Goal: Task Accomplishment & Management: Manage account settings

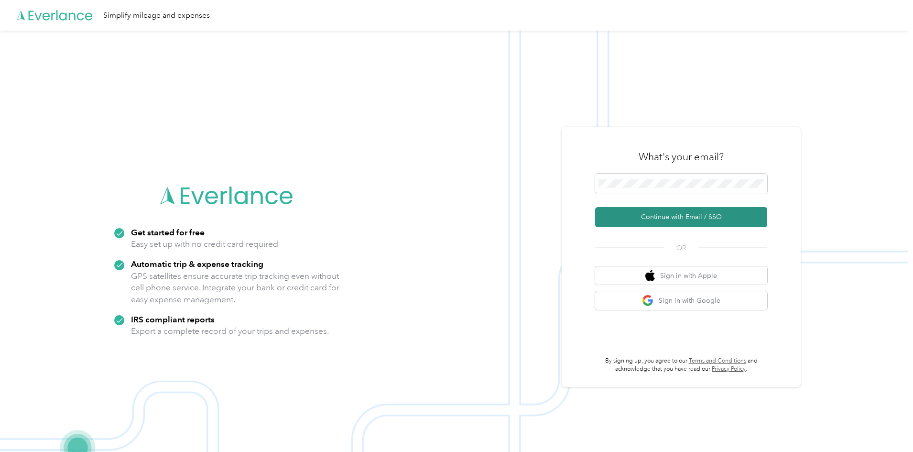
click at [754, 216] on button "Continue with Email / SSO" at bounding box center [681, 217] width 172 height 20
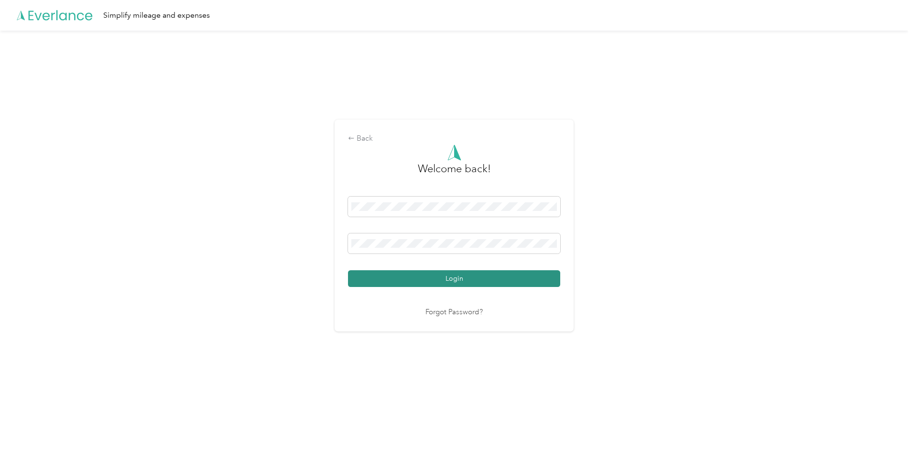
click at [503, 273] on button "Login" at bounding box center [454, 278] width 212 height 17
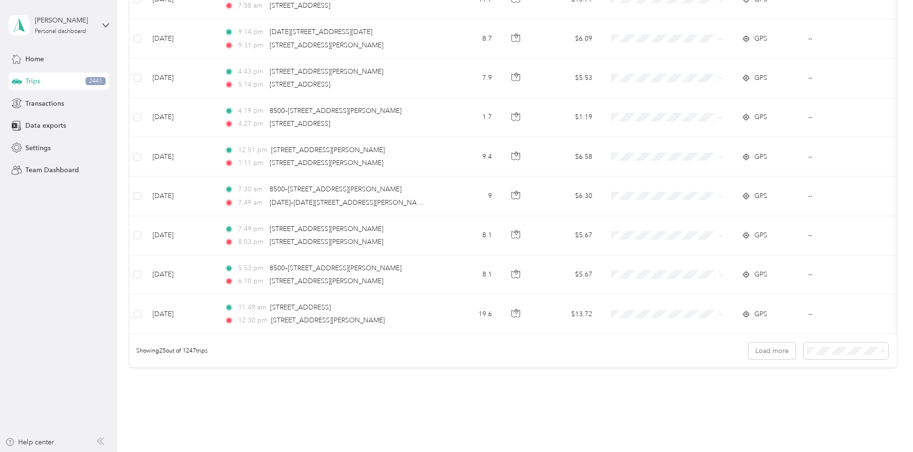
scroll to position [865, 0]
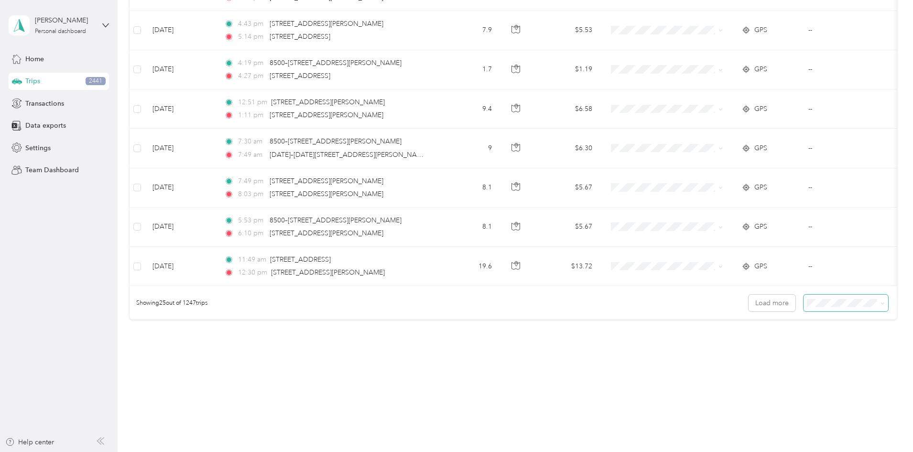
click at [803, 307] on span at bounding box center [845, 302] width 85 height 17
click at [748, 310] on div "Load more" at bounding box center [818, 302] width 140 height 17
click at [748, 307] on button "Load more" at bounding box center [771, 302] width 47 height 17
click at [748, 304] on button "Load more" at bounding box center [771, 302] width 47 height 17
click at [769, 351] on span "100 per load" at bounding box center [763, 354] width 39 height 8
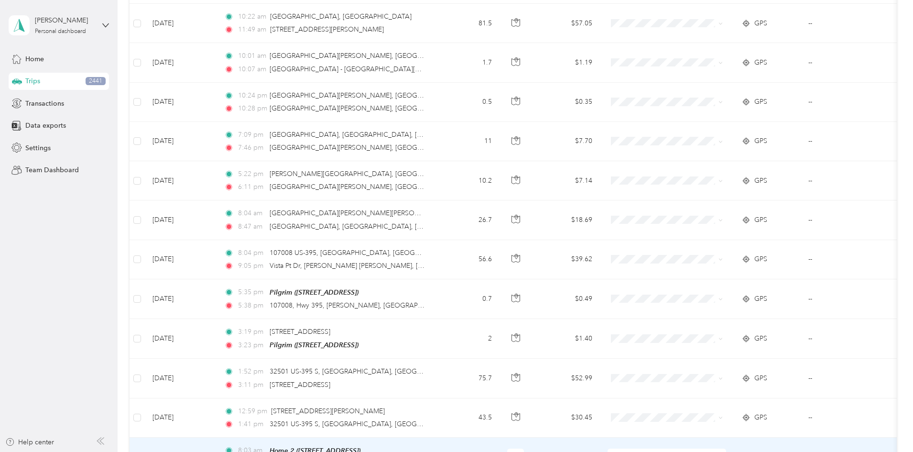
scroll to position [3813, 0]
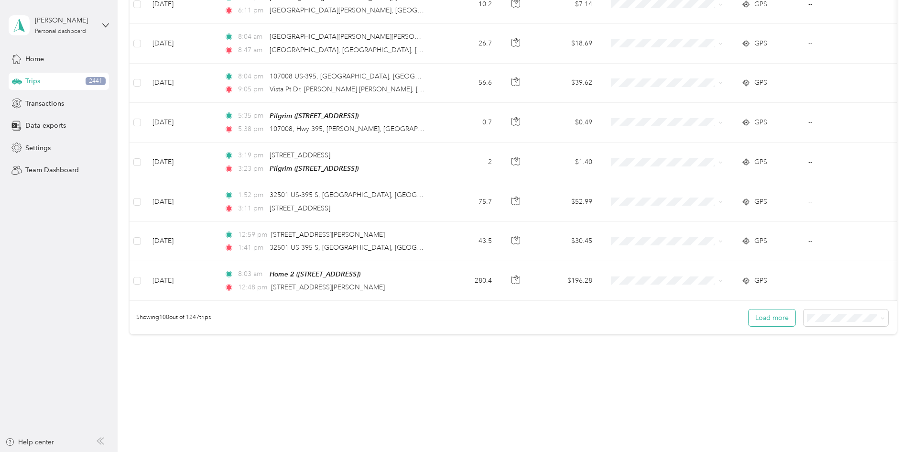
click at [748, 309] on button "Load more" at bounding box center [771, 317] width 47 height 17
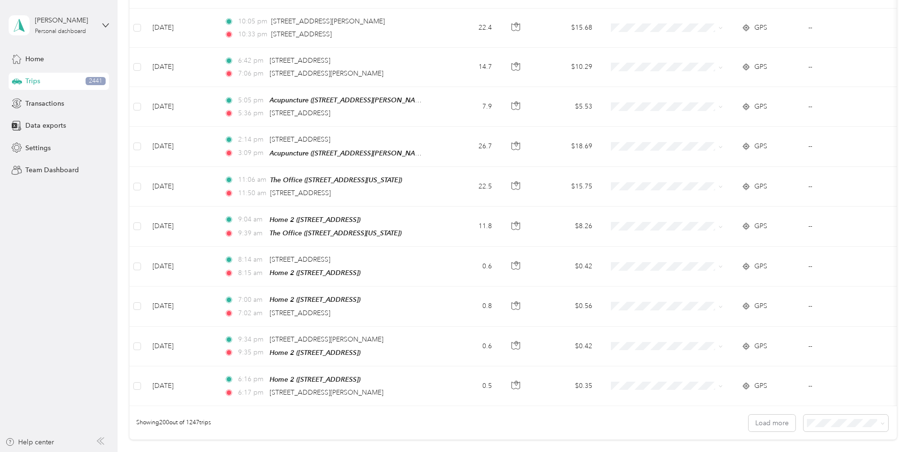
scroll to position [7743, 0]
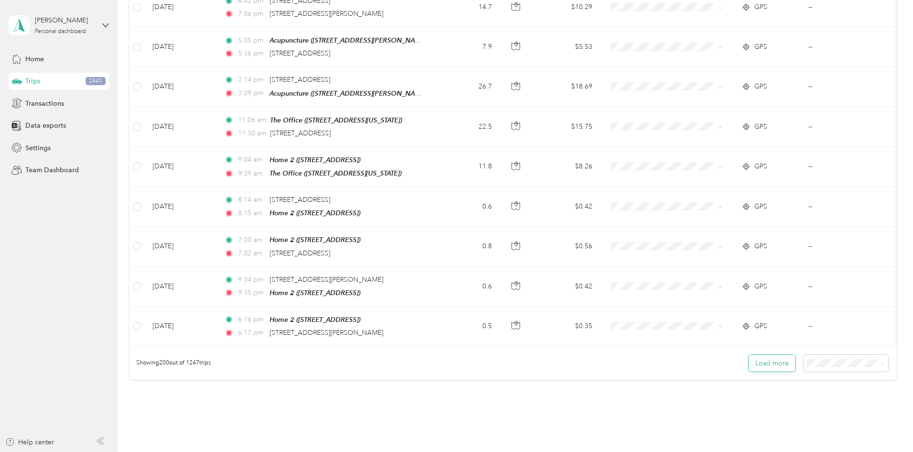
click at [748, 355] on button "Load more" at bounding box center [771, 363] width 47 height 17
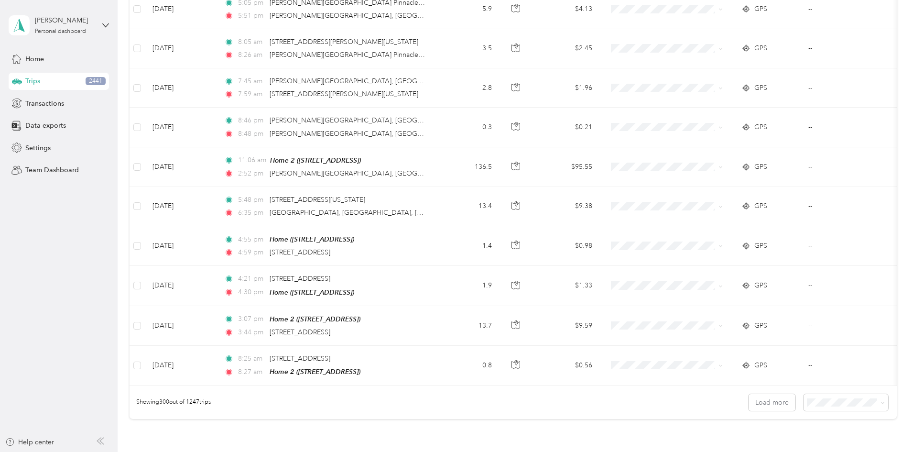
scroll to position [11673, 0]
click at [748, 391] on button "Load more" at bounding box center [771, 399] width 47 height 17
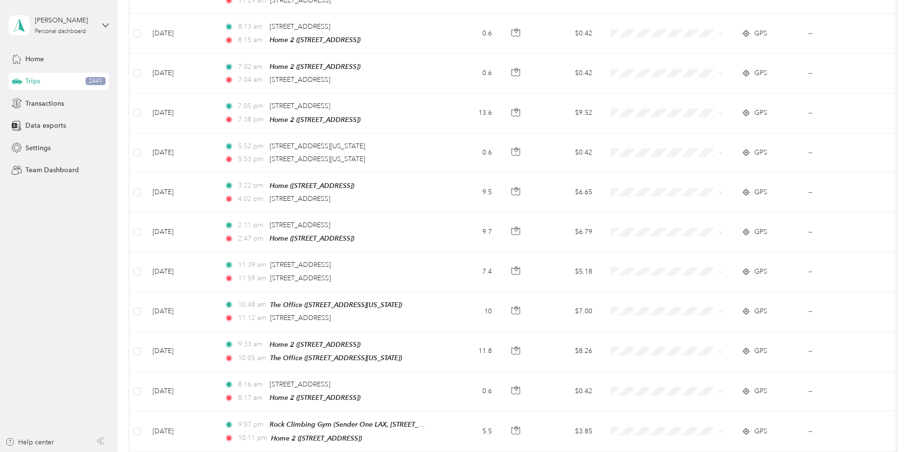
scroll to position [15603, 0]
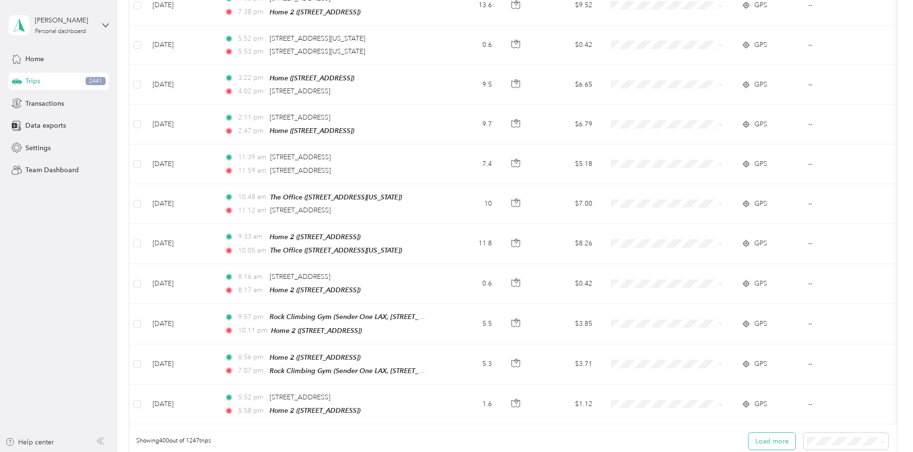
click at [748, 432] on button "Load more" at bounding box center [771, 440] width 47 height 17
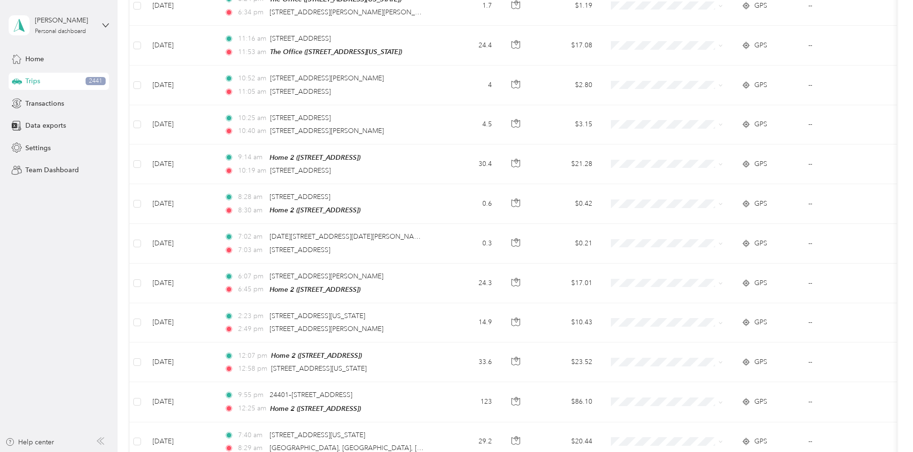
scroll to position [19533, 0]
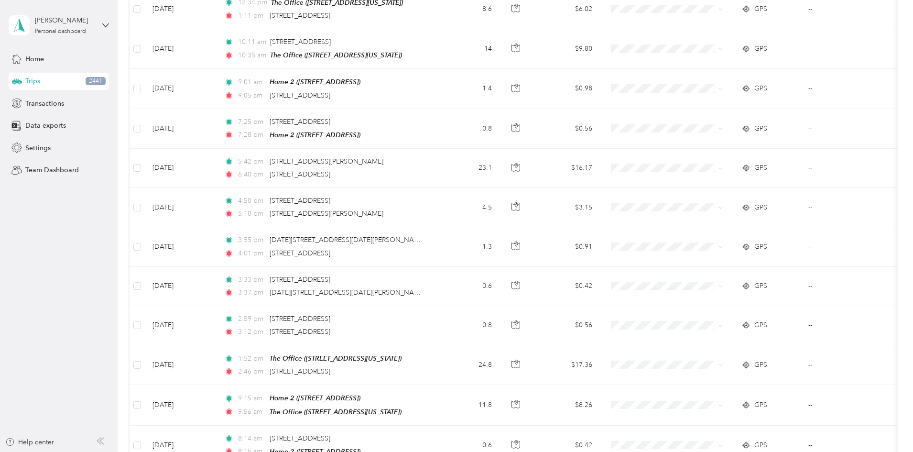
scroll to position [23463, 0]
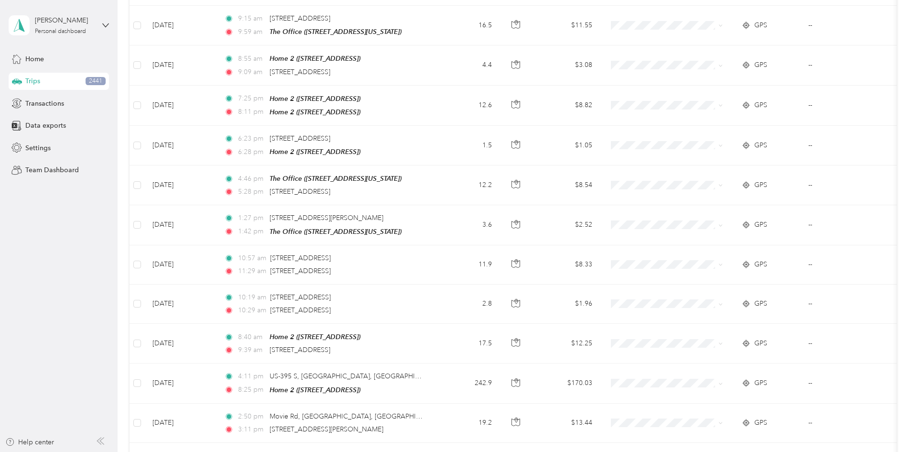
scroll to position [27394, 0]
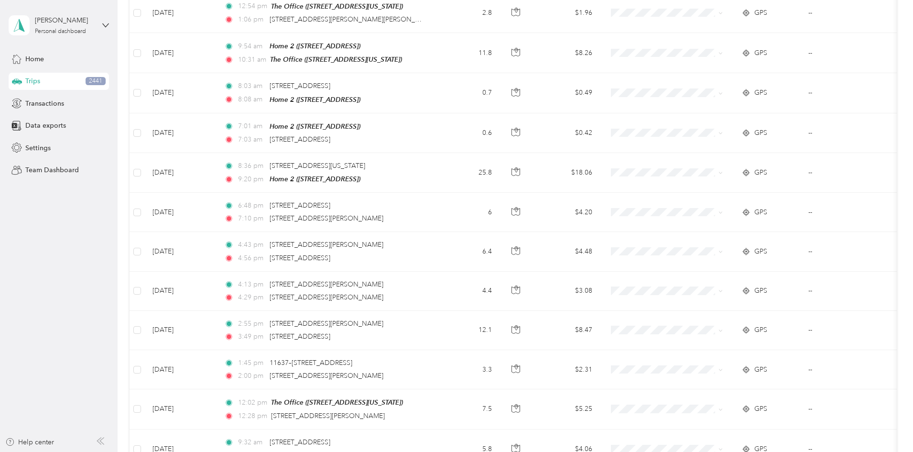
scroll to position [31324, 0]
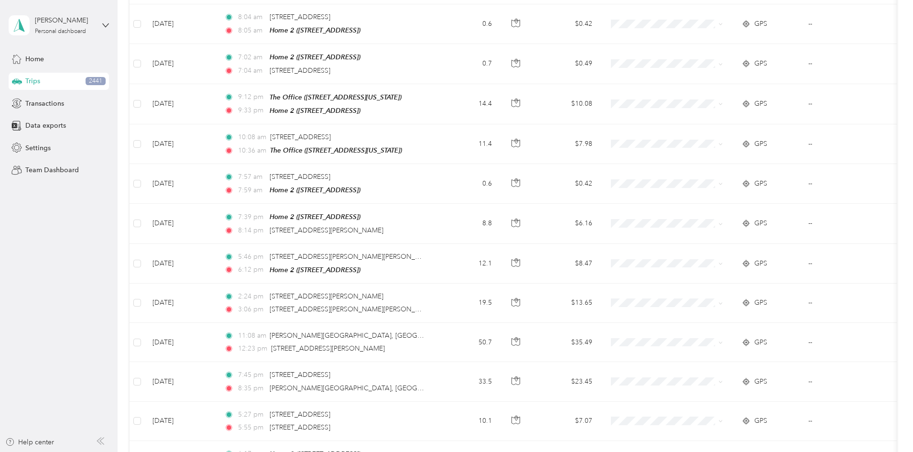
scroll to position [35254, 0]
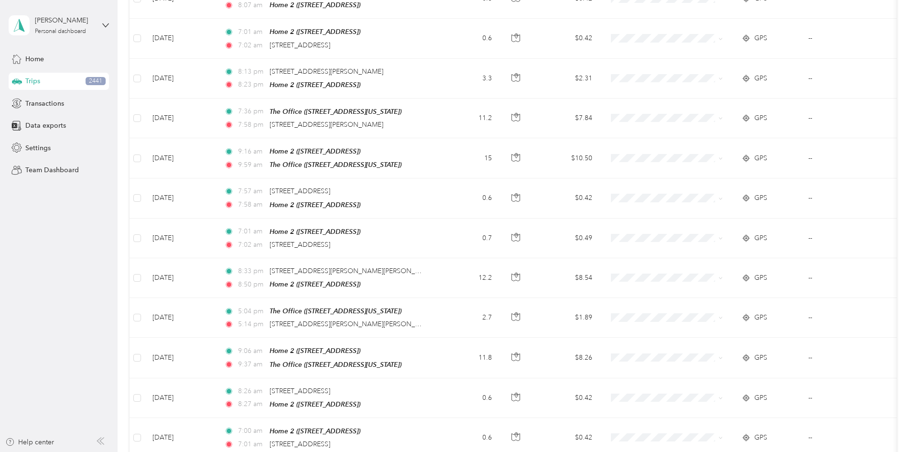
scroll to position [39077, 0]
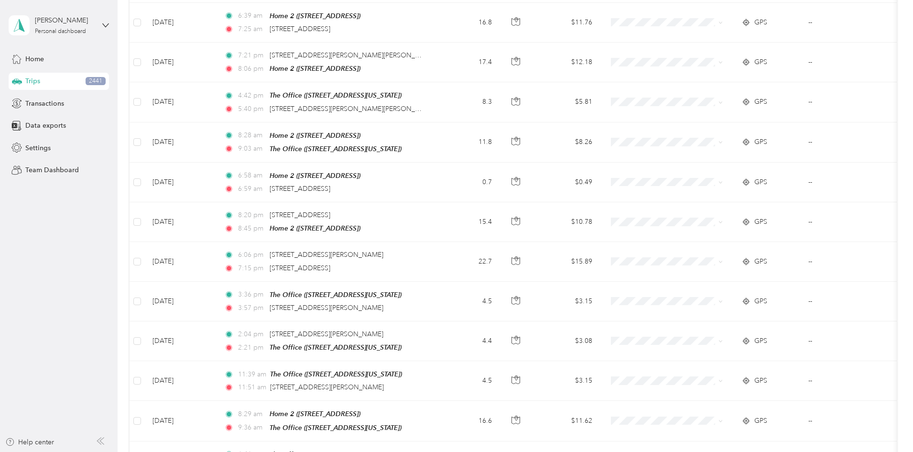
scroll to position [42923, 0]
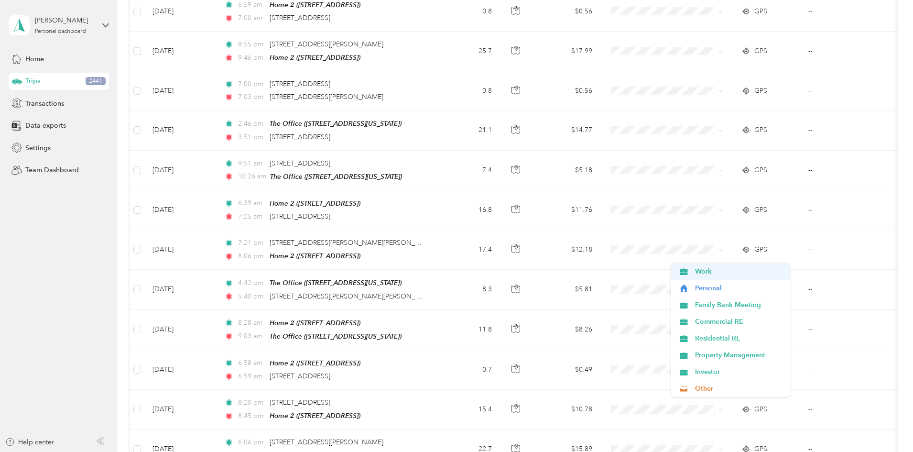
click at [704, 272] on span "Work" at bounding box center [739, 271] width 88 height 10
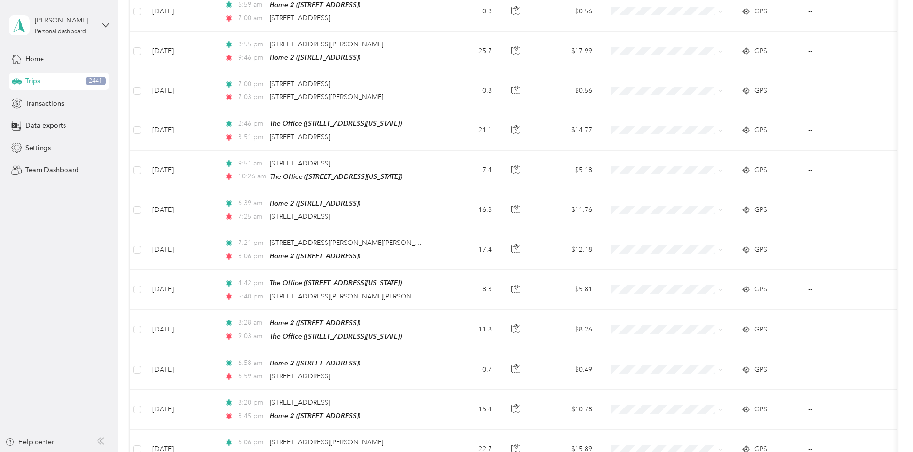
click at [708, 232] on span "Work" at bounding box center [739, 232] width 88 height 10
click at [720, 336] on span "Residential RE" at bounding box center [739, 338] width 88 height 10
click at [729, 298] on span "Residential RE" at bounding box center [739, 294] width 88 height 10
click at [719, 300] on span "Residential RE" at bounding box center [739, 299] width 88 height 10
click at [718, 336] on span "Residential RE" at bounding box center [739, 338] width 88 height 10
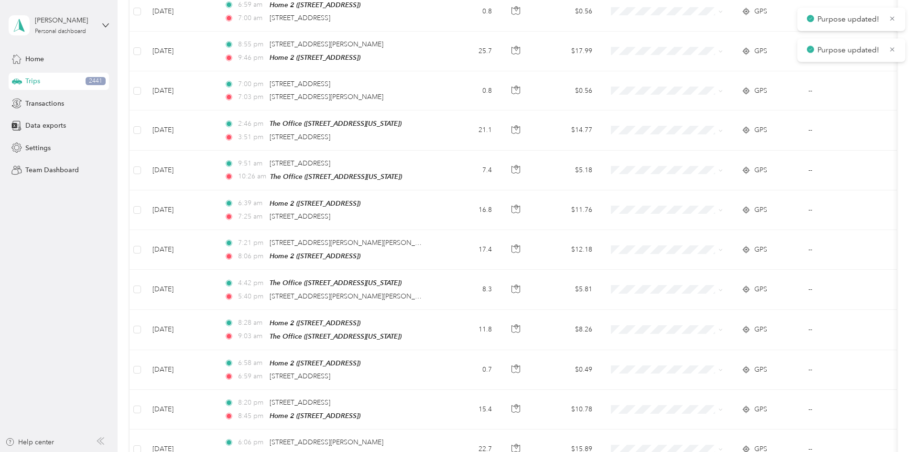
click at [716, 257] on span "Residential RE" at bounding box center [739, 255] width 88 height 10
click at [721, 216] on span "Residential RE" at bounding box center [739, 220] width 88 height 10
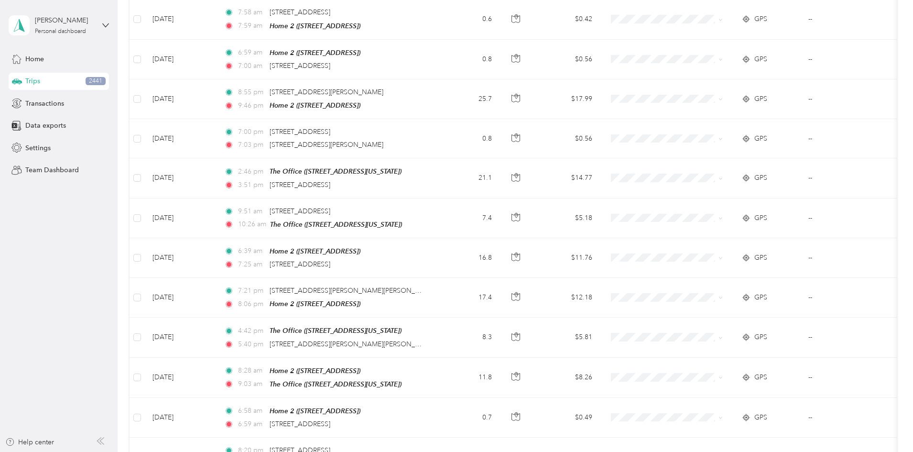
click at [709, 383] on span "Residential RE" at bounding box center [739, 386] width 88 height 10
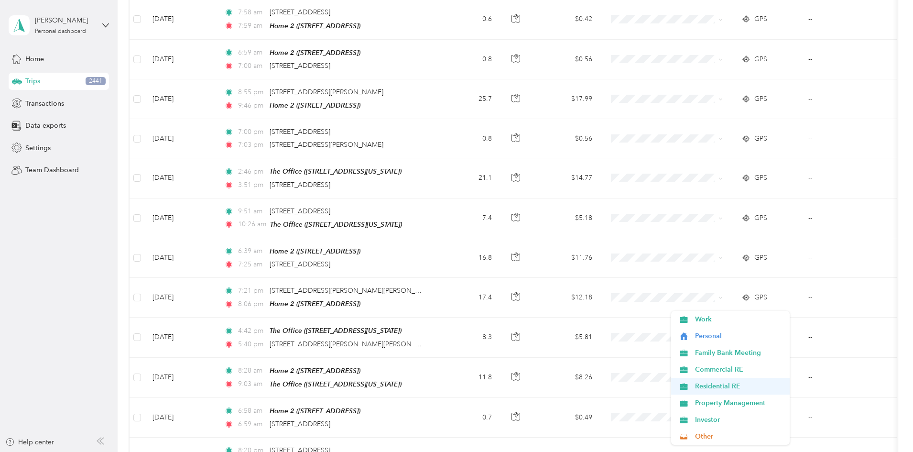
click at [710, 383] on span "Residential RE" at bounding box center [739, 386] width 88 height 10
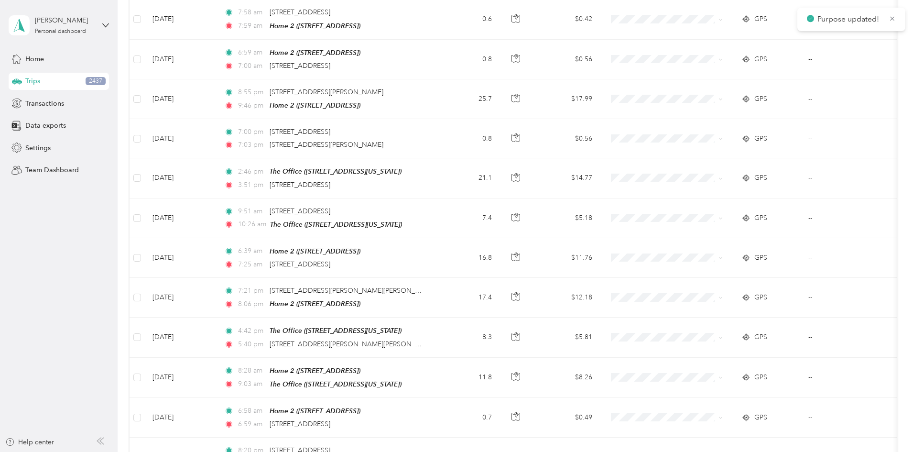
scroll to position [42828, 0]
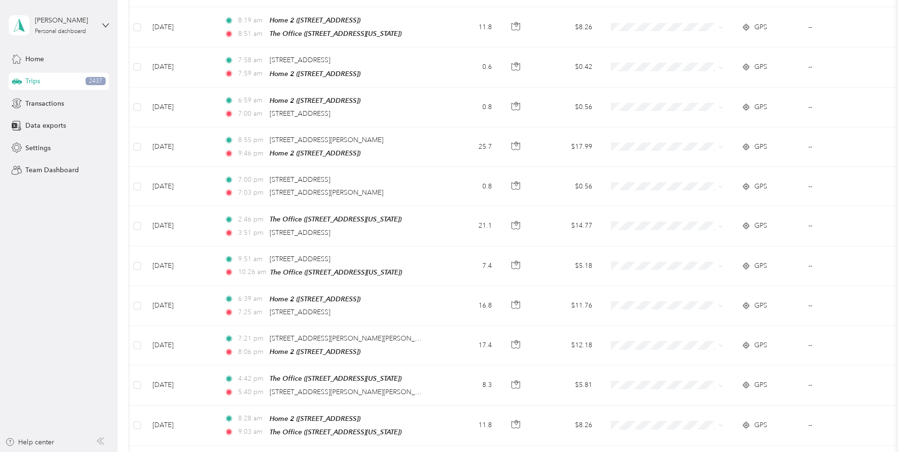
click at [708, 278] on span "Residential RE" at bounding box center [739, 276] width 88 height 10
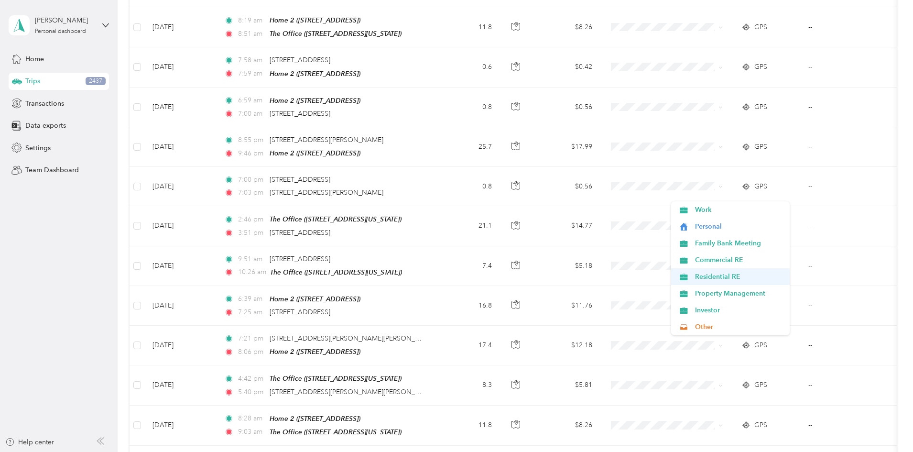
click at [713, 278] on span "Residential RE" at bounding box center [739, 276] width 88 height 10
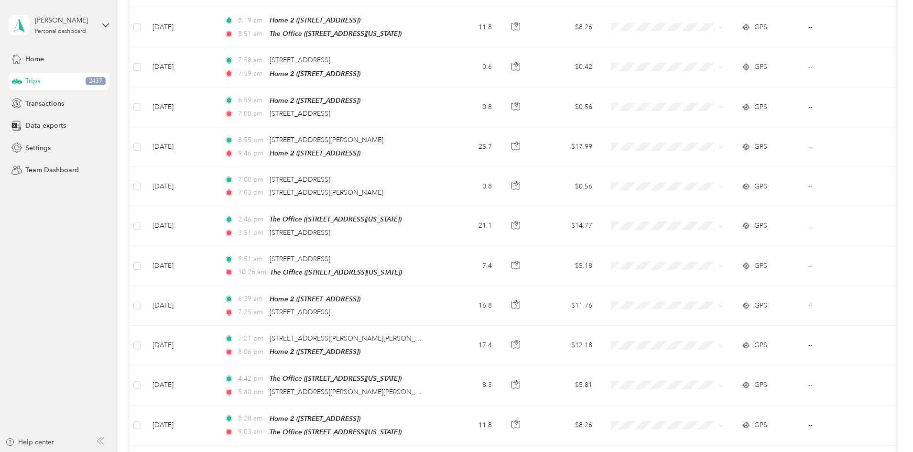
click at [725, 275] on span "Residential RE" at bounding box center [739, 276] width 88 height 10
click at [715, 241] on li "Residential RE" at bounding box center [730, 237] width 119 height 17
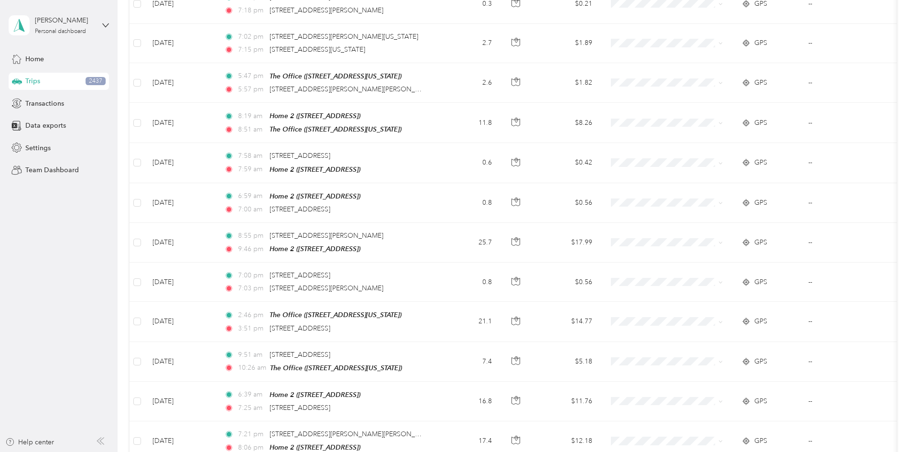
click at [708, 292] on span "Residential RE" at bounding box center [739, 294] width 88 height 10
click at [710, 203] on span "Personal" at bounding box center [739, 204] width 88 height 10
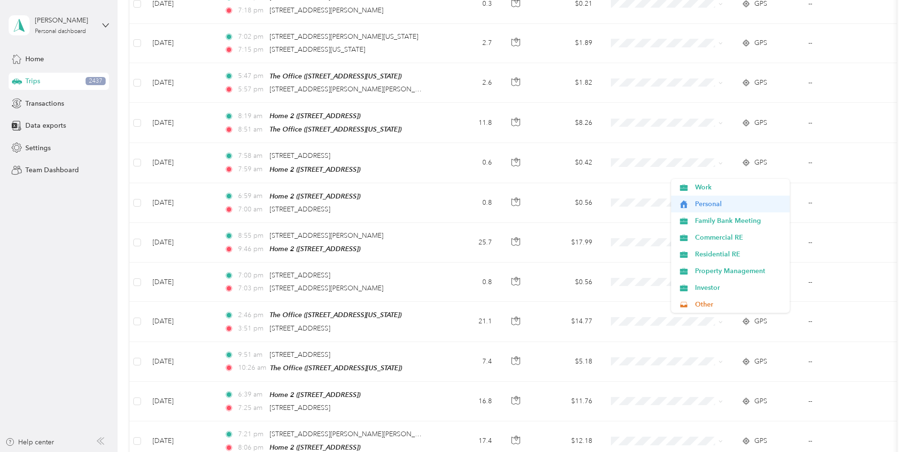
click at [710, 201] on span "Personal" at bounding box center [739, 204] width 88 height 10
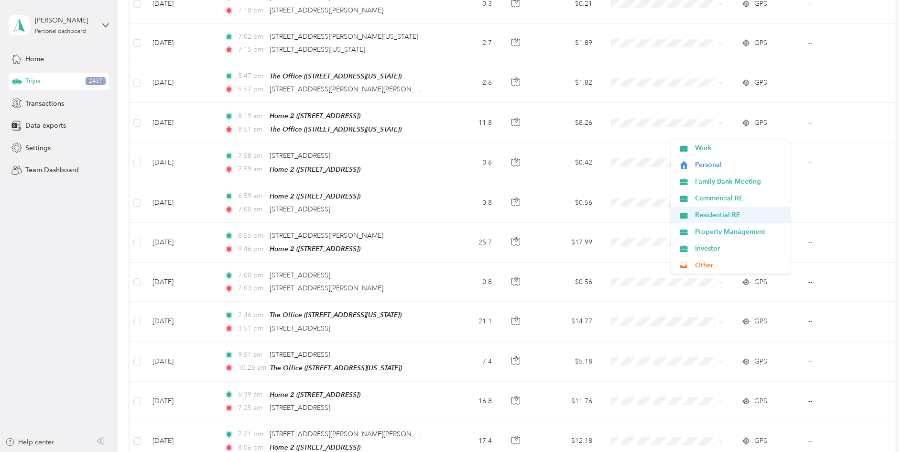
click at [730, 216] on span "Residential RE" at bounding box center [739, 215] width 88 height 10
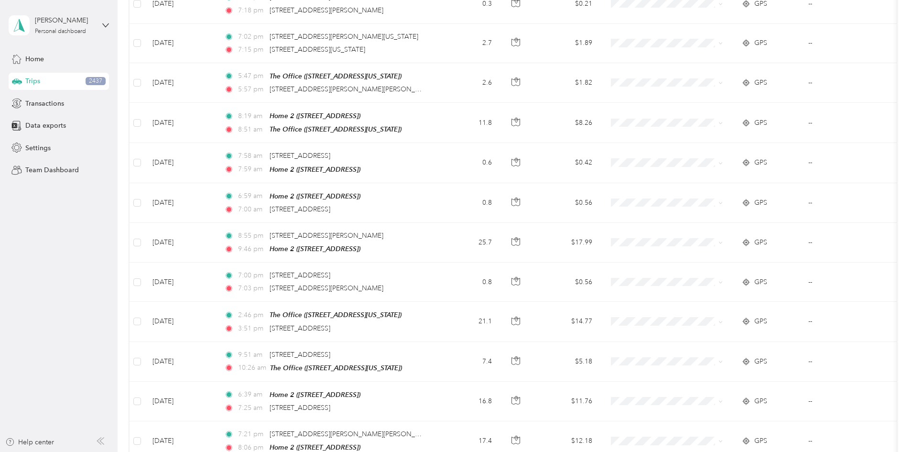
scroll to position [42684, 0]
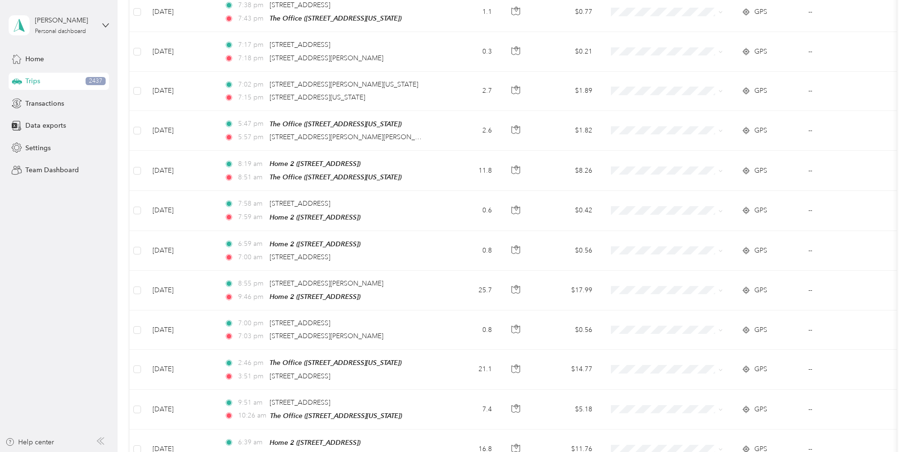
click at [710, 343] on li "Residential RE" at bounding box center [730, 341] width 119 height 17
click at [731, 296] on li "Residential RE" at bounding box center [730, 301] width 119 height 17
click at [715, 302] on span "Residential RE" at bounding box center [739, 302] width 88 height 10
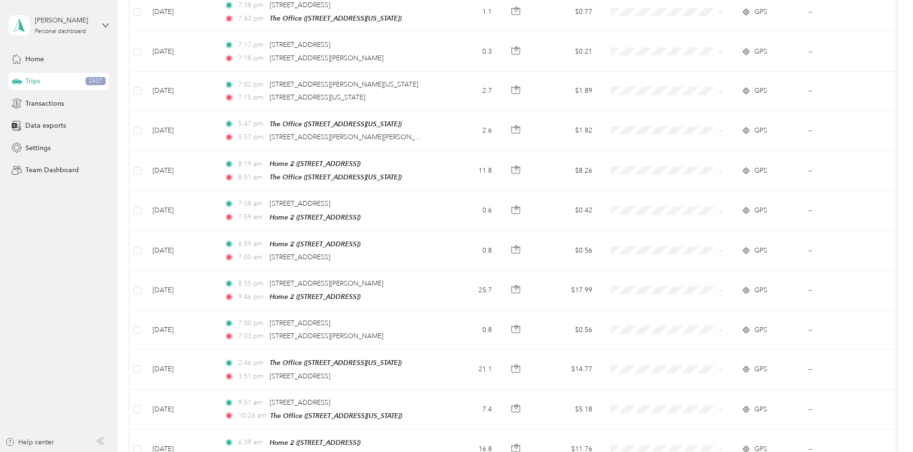
click at [715, 174] on span "Personal" at bounding box center [739, 173] width 88 height 10
click at [707, 132] on span "Personal" at bounding box center [739, 134] width 88 height 10
click at [697, 174] on span "Personal" at bounding box center [739, 173] width 88 height 10
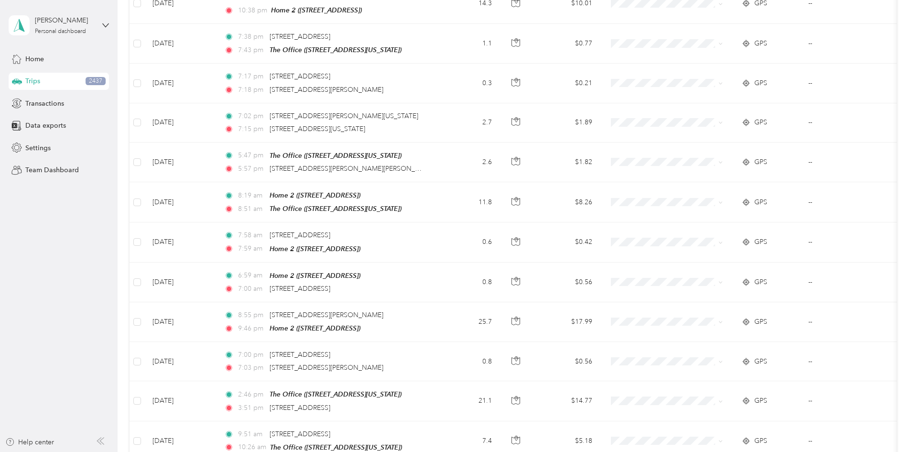
scroll to position [42637, 0]
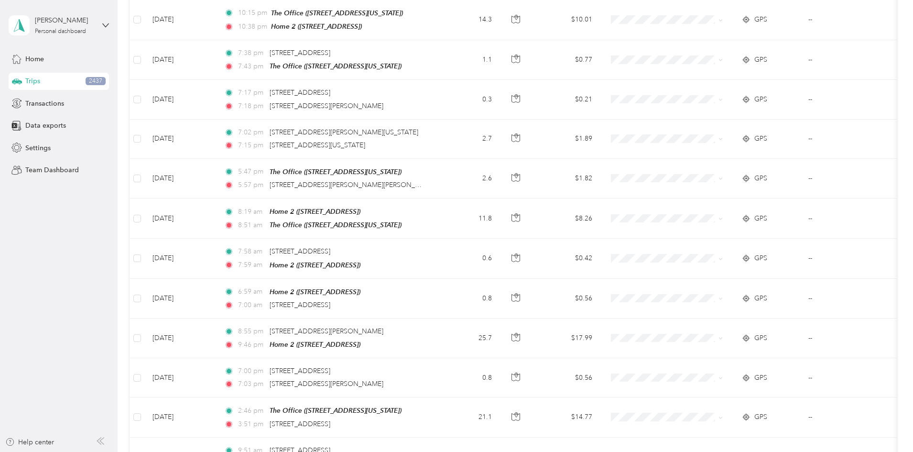
click at [701, 221] on span "Personal" at bounding box center [739, 221] width 88 height 10
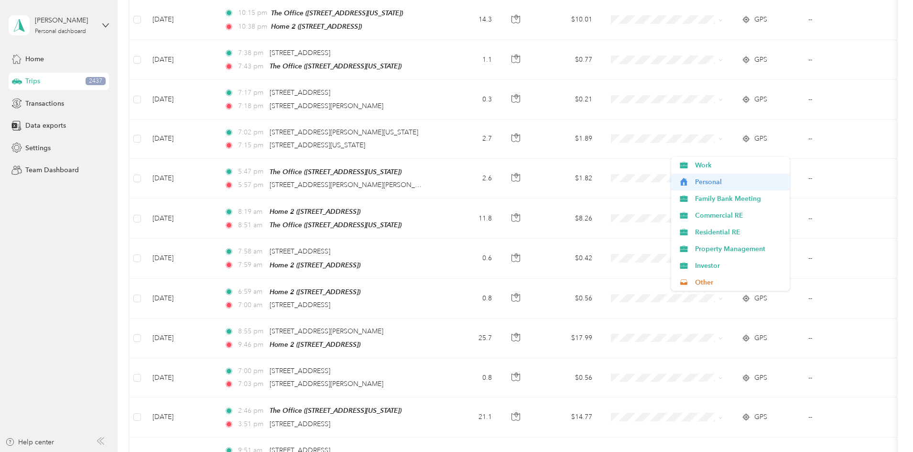
click at [699, 181] on span "Personal" at bounding box center [739, 182] width 88 height 10
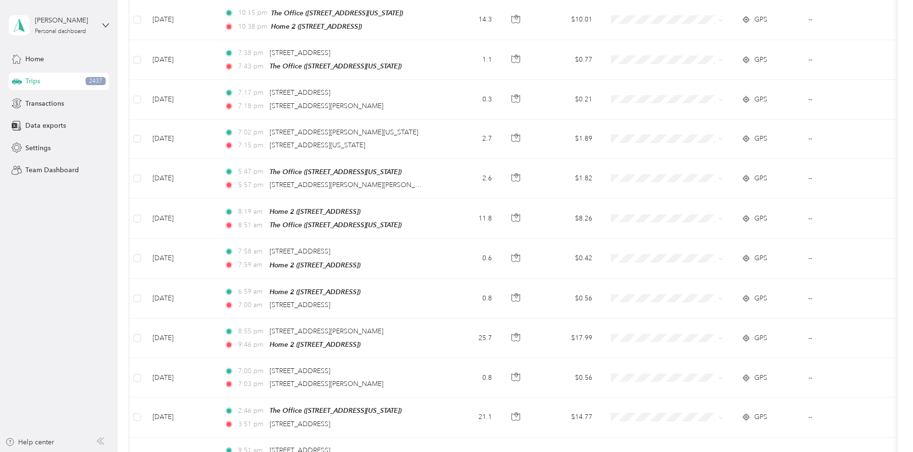
click at [713, 190] on span "Residential RE" at bounding box center [739, 192] width 88 height 10
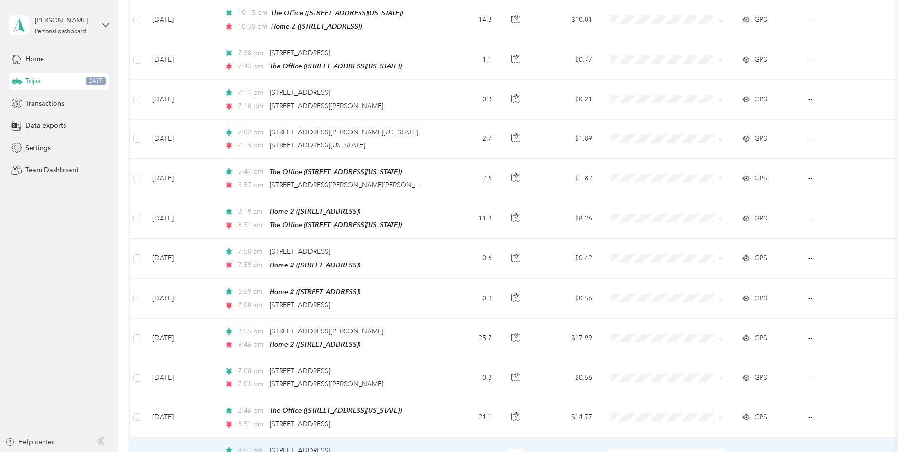
click at [714, 153] on span "Residential RE" at bounding box center [739, 153] width 88 height 10
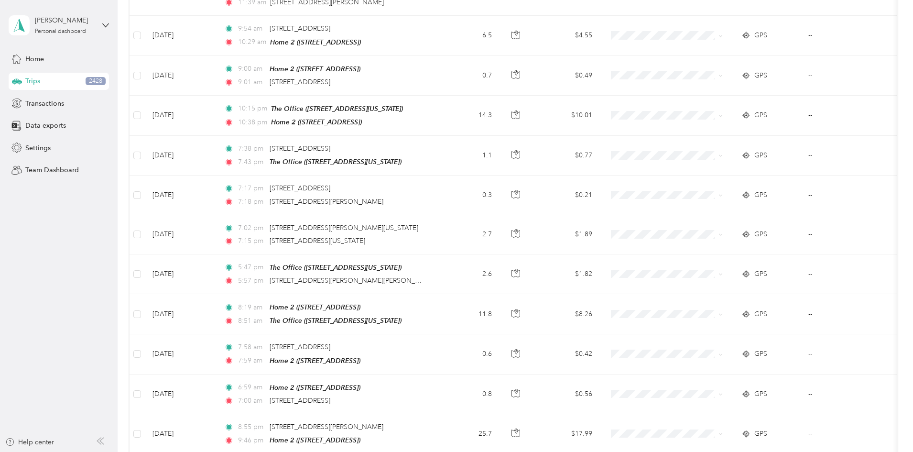
scroll to position [42493, 0]
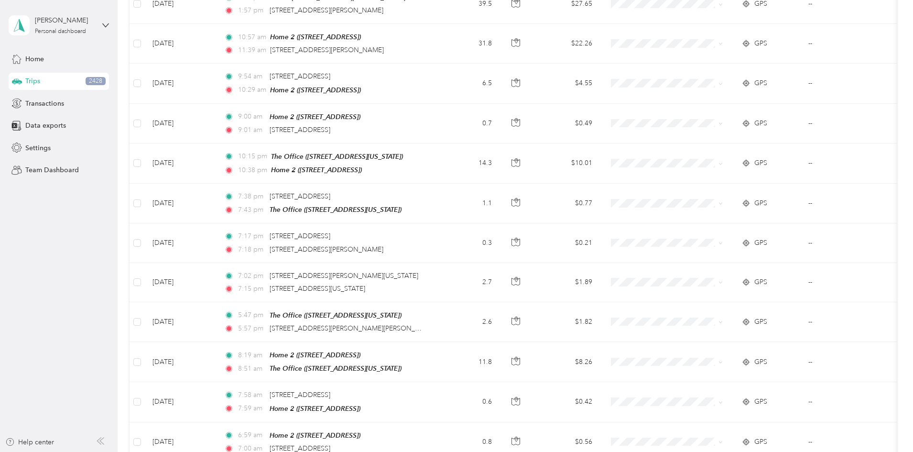
click at [704, 172] on li "Residential RE" at bounding box center [730, 178] width 119 height 17
click at [725, 335] on span "Residential RE" at bounding box center [733, 336] width 77 height 10
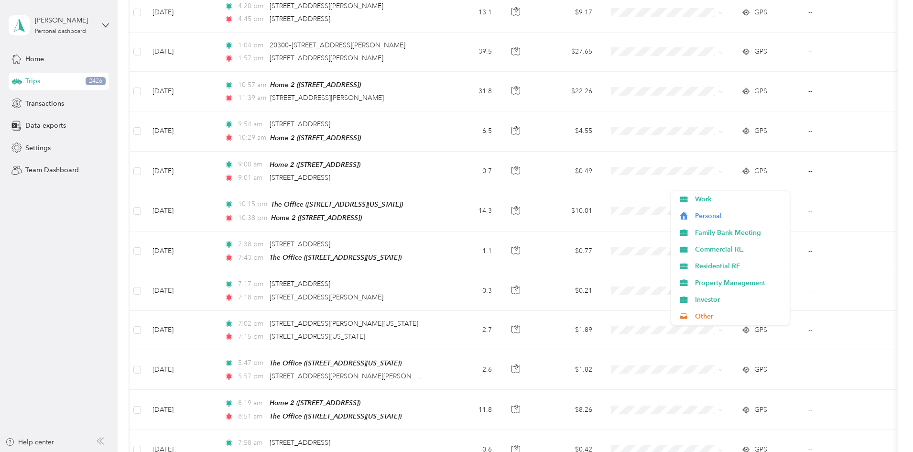
click at [719, 214] on span "Personal" at bounding box center [739, 216] width 88 height 10
click at [697, 213] on span "Personal" at bounding box center [739, 216] width 88 height 10
click at [708, 213] on span "Personal" at bounding box center [739, 216] width 88 height 10
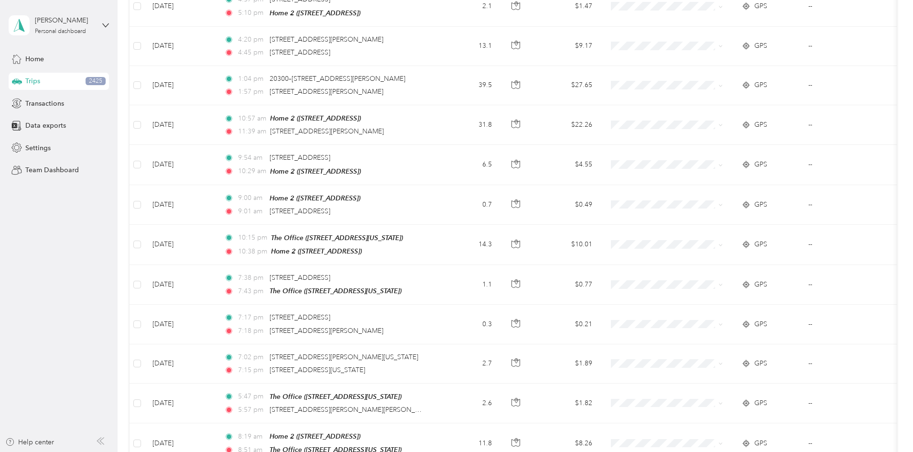
scroll to position [42398, 0]
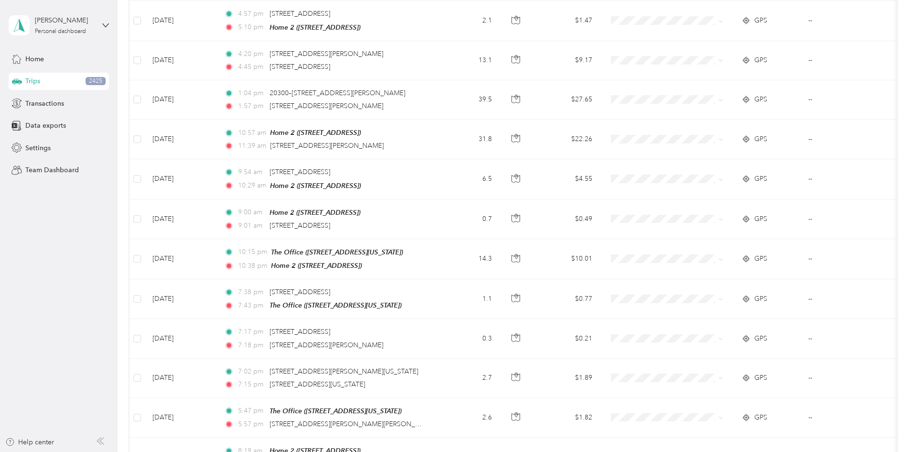
click at [708, 262] on span "Personal" at bounding box center [739, 264] width 88 height 10
click at [703, 187] on li "Personal" at bounding box center [730, 184] width 119 height 17
click at [710, 263] on span "Personal" at bounding box center [739, 264] width 88 height 10
click at [709, 143] on span "Personal" at bounding box center [739, 145] width 88 height 10
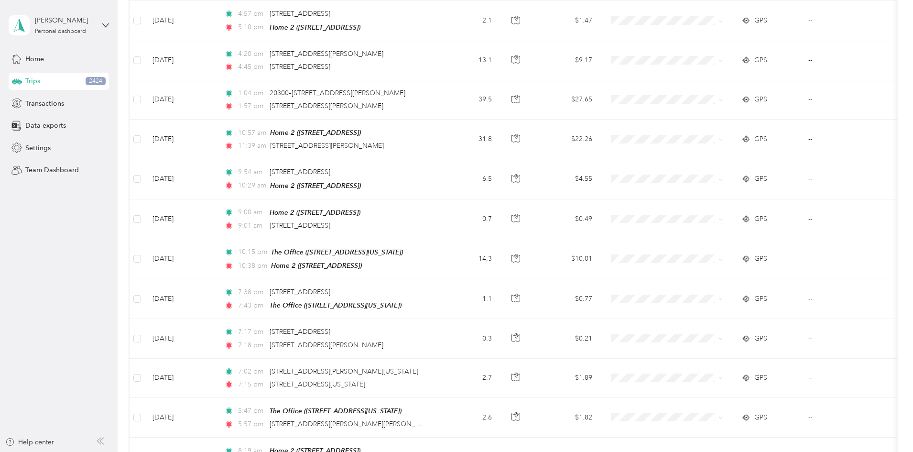
scroll to position [42350, 0]
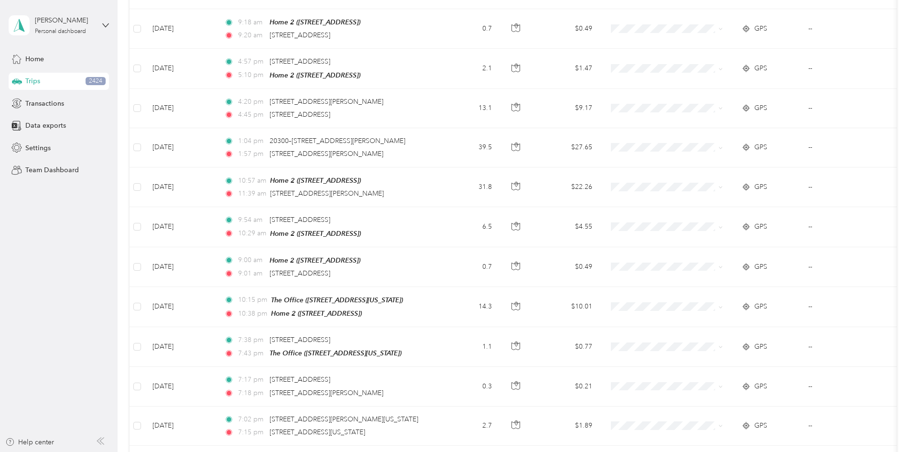
click at [699, 197] on ol "Work Personal Family Bank Meeting Commercial RE Residential RE Property Managem…" at bounding box center [730, 235] width 119 height 134
click at [711, 204] on span "Residential RE" at bounding box center [739, 204] width 88 height 10
click at [704, 194] on span "Personal" at bounding box center [739, 193] width 88 height 10
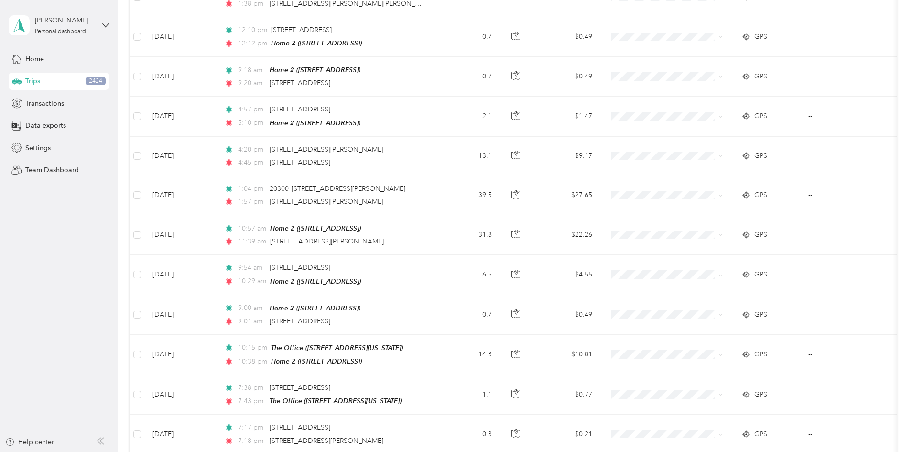
click at [717, 160] on span "Personal" at bounding box center [739, 162] width 88 height 10
click at [709, 163] on li "Personal" at bounding box center [730, 162] width 119 height 17
click at [713, 228] on span "Property Management" at bounding box center [739, 229] width 88 height 10
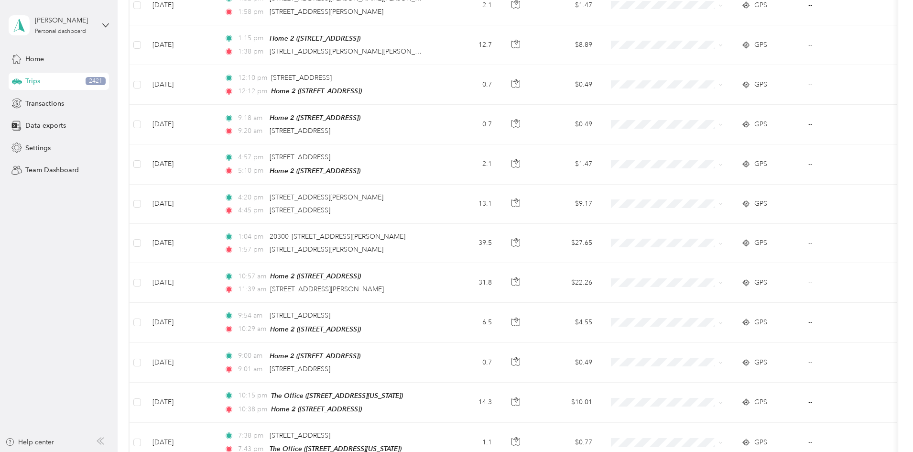
scroll to position [42206, 0]
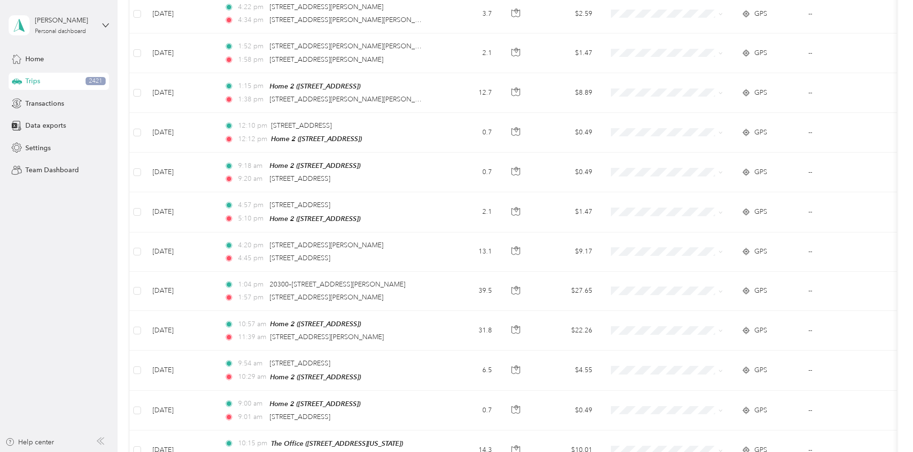
click at [719, 268] on span "Residential RE" at bounding box center [739, 269] width 88 height 10
click at [718, 269] on span "Residential RE" at bounding box center [739, 269] width 88 height 10
click at [709, 228] on span "Residential RE" at bounding box center [739, 230] width 88 height 10
click at [716, 268] on span "Residential RE" at bounding box center [739, 269] width 88 height 10
click at [714, 190] on span "Residential RE" at bounding box center [739, 190] width 88 height 10
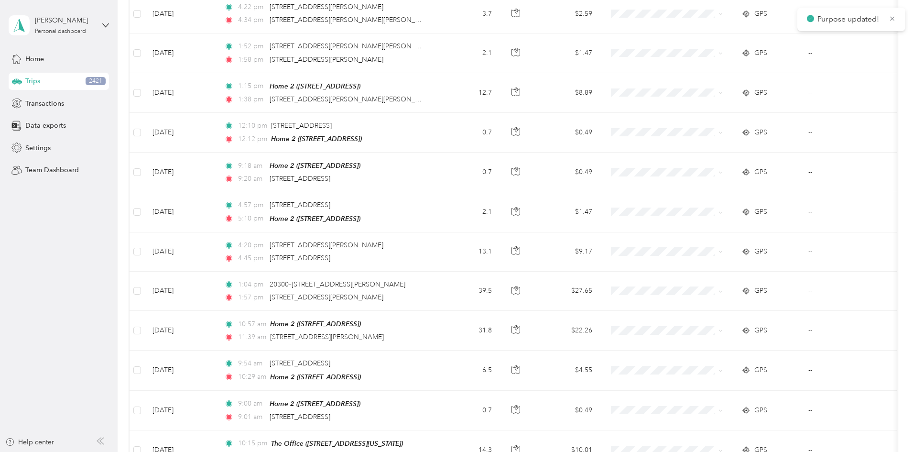
scroll to position [42159, 0]
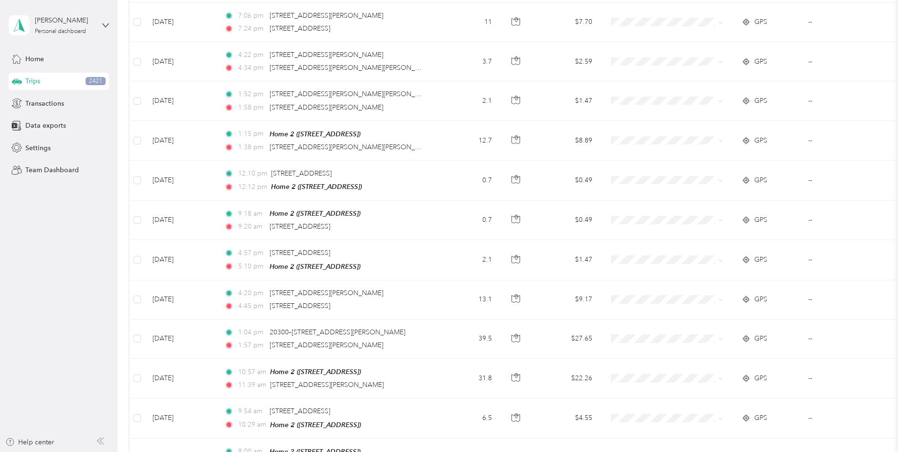
click at [707, 150] on li "Personal" at bounding box center [730, 148] width 119 height 17
click at [711, 195] on span "Residential RE" at bounding box center [739, 199] width 88 height 10
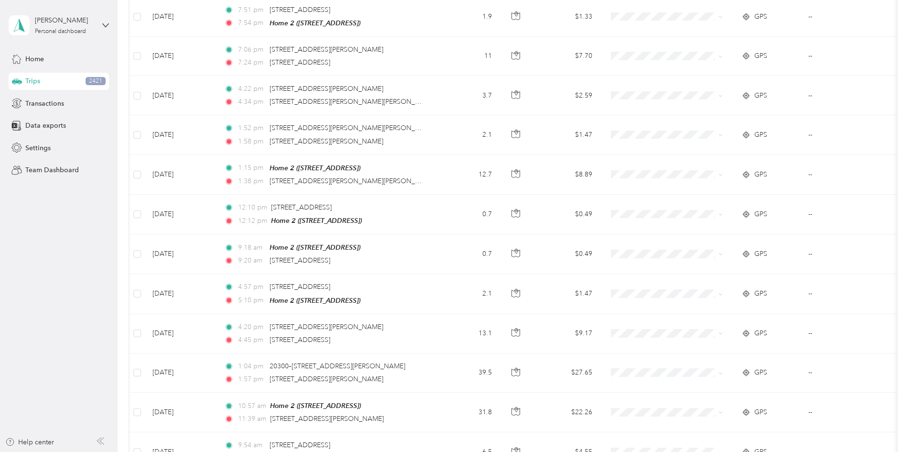
scroll to position [42111, 0]
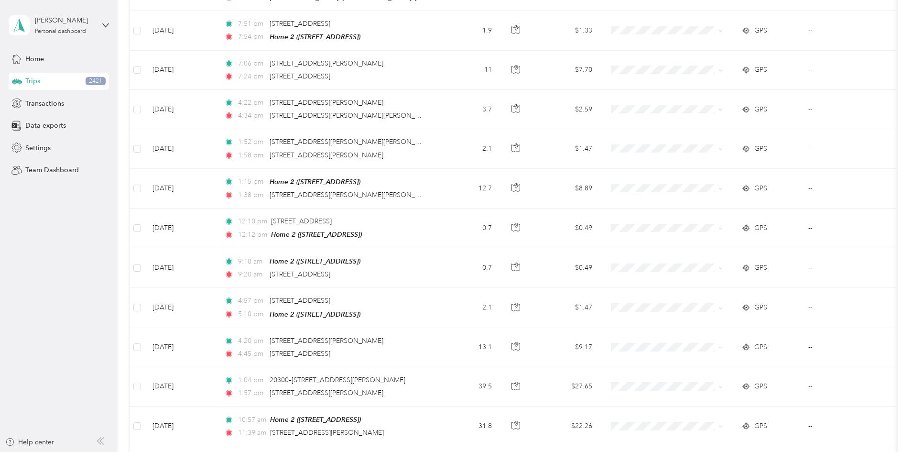
click at [711, 246] on span "Residential RE" at bounding box center [739, 246] width 88 height 10
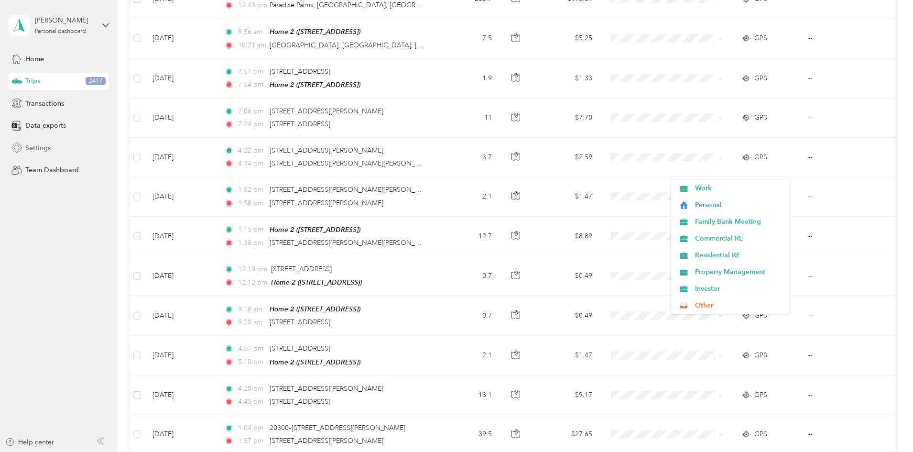
click at [708, 254] on span "Residential RE" at bounding box center [739, 255] width 88 height 10
